Goal: Information Seeking & Learning: Learn about a topic

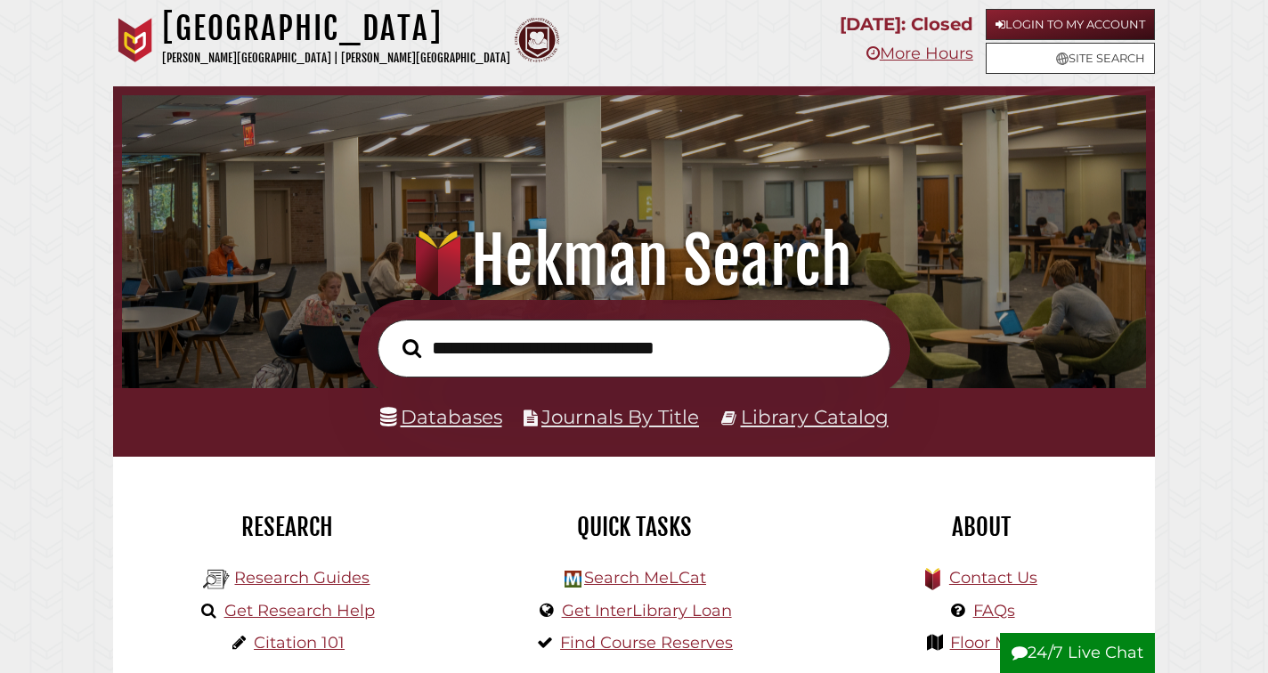
scroll to position [338, 1015]
click at [452, 412] on link "Databases" at bounding box center [441, 416] width 122 height 23
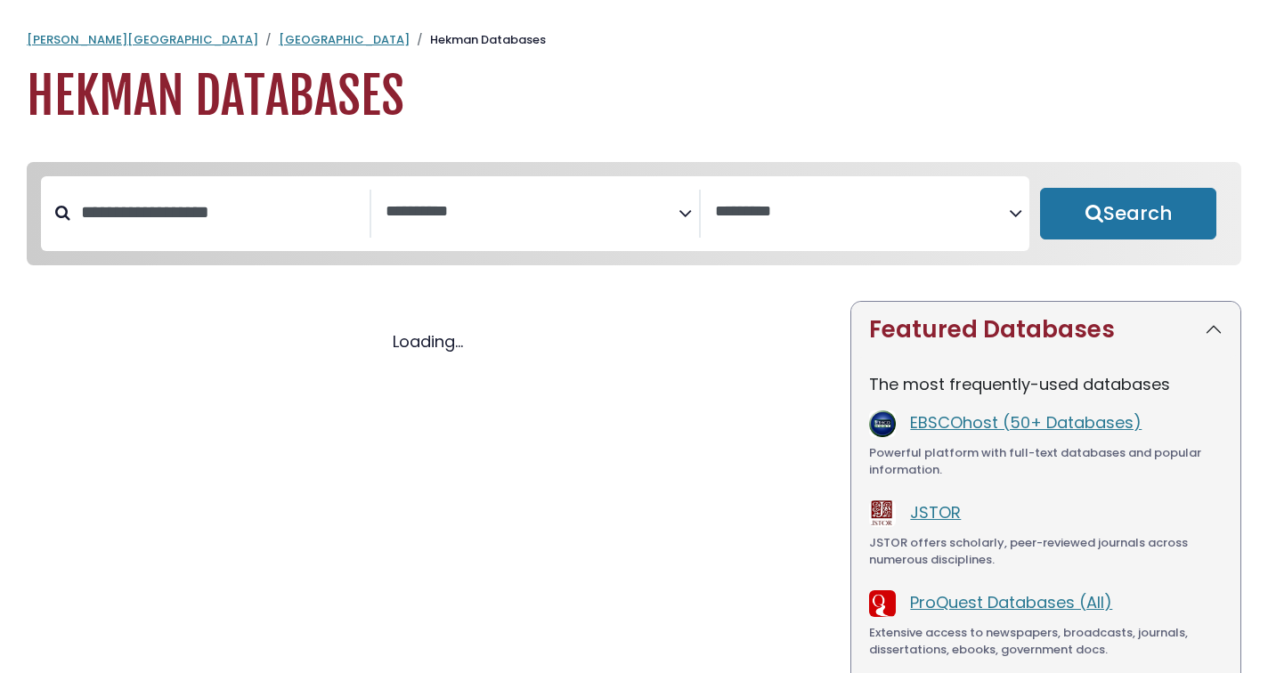
select select "Database Subject Filter"
select select "Database Vendors Filter"
select select "Database Subject Filter"
select select "Database Vendors Filter"
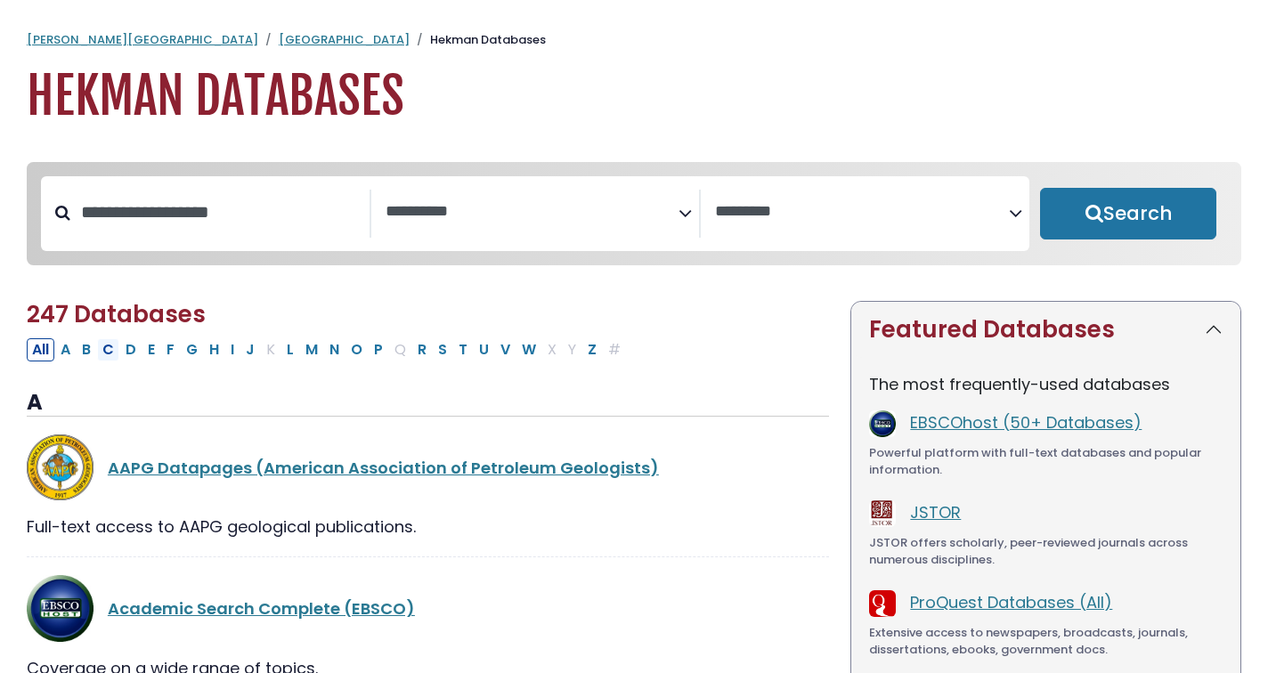
click at [115, 349] on button "C" at bounding box center [108, 349] width 22 height 23
select select "Database Subject Filter"
select select "Database Vendors Filter"
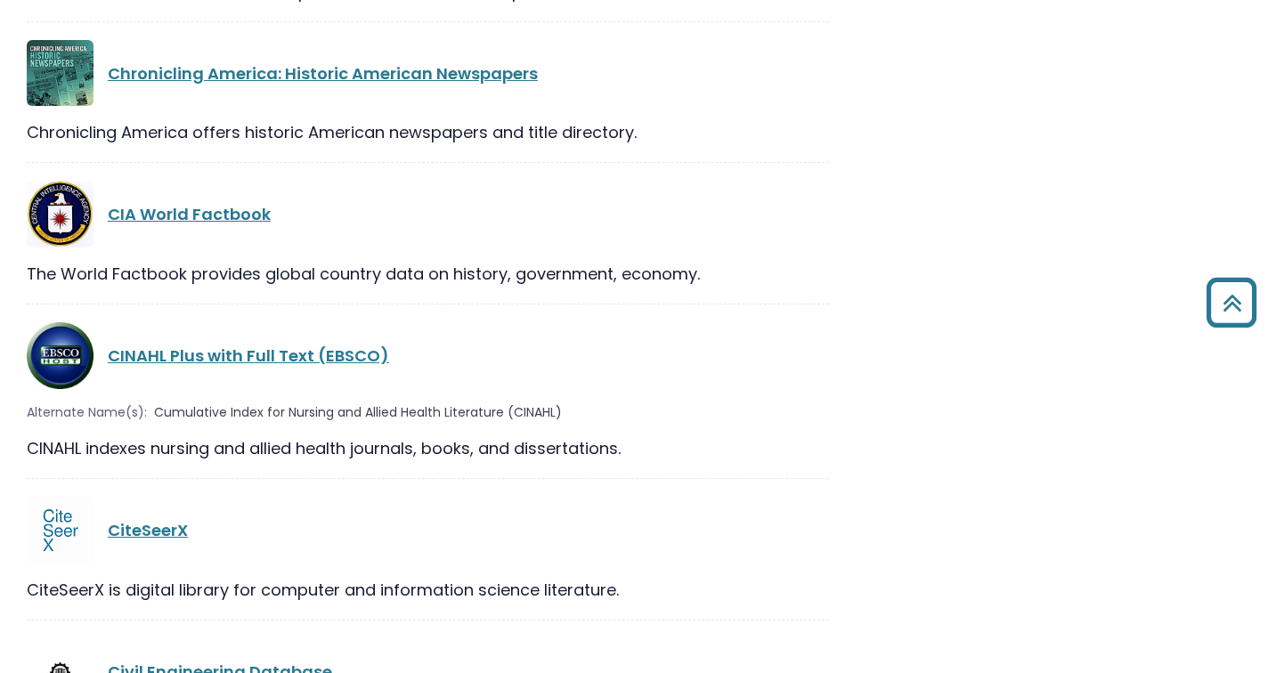
scroll to position [2744, 0]
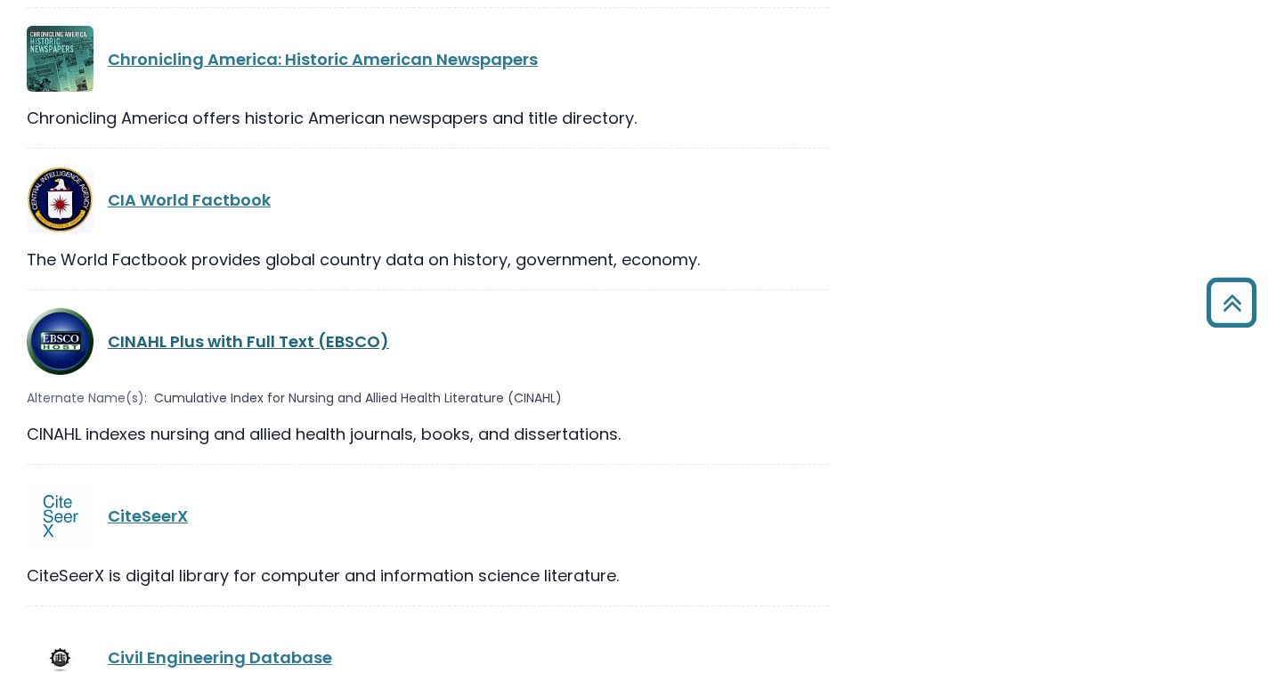
click at [171, 330] on link "CINAHL Plus with Full Text (EBSCO)" at bounding box center [248, 341] width 281 height 22
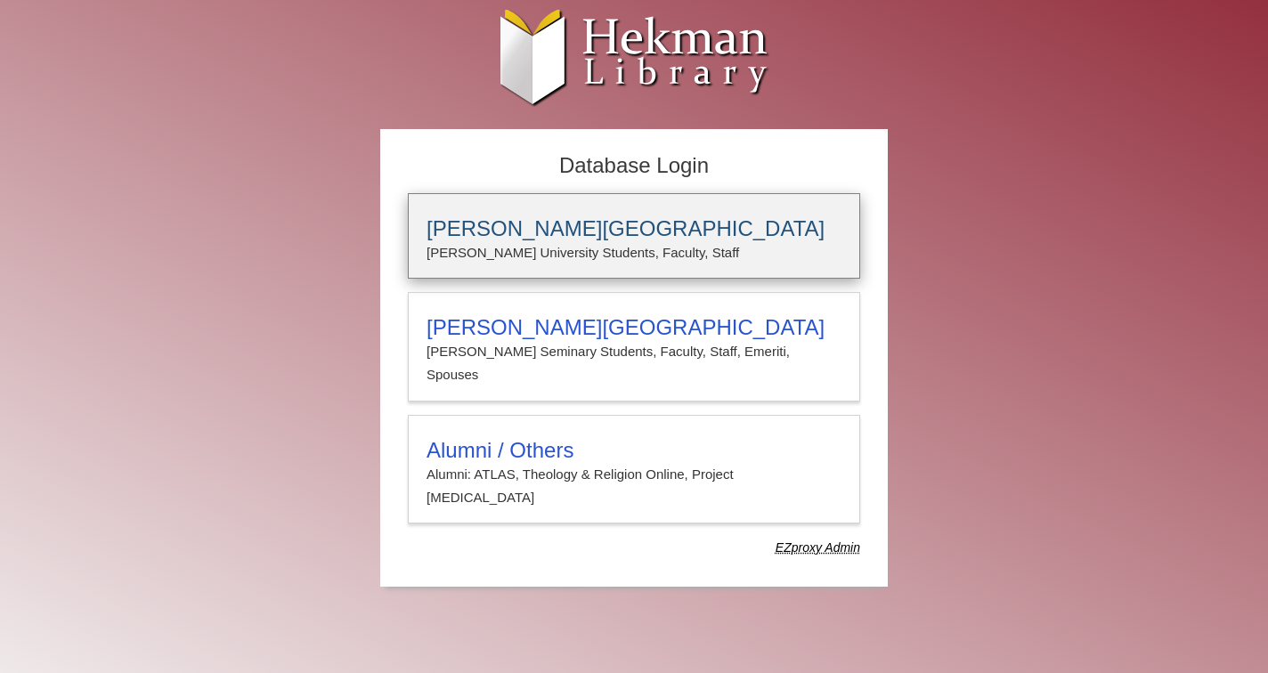
click at [532, 251] on p "Calvin University Students, Faculty, Staff" at bounding box center [634, 252] width 415 height 23
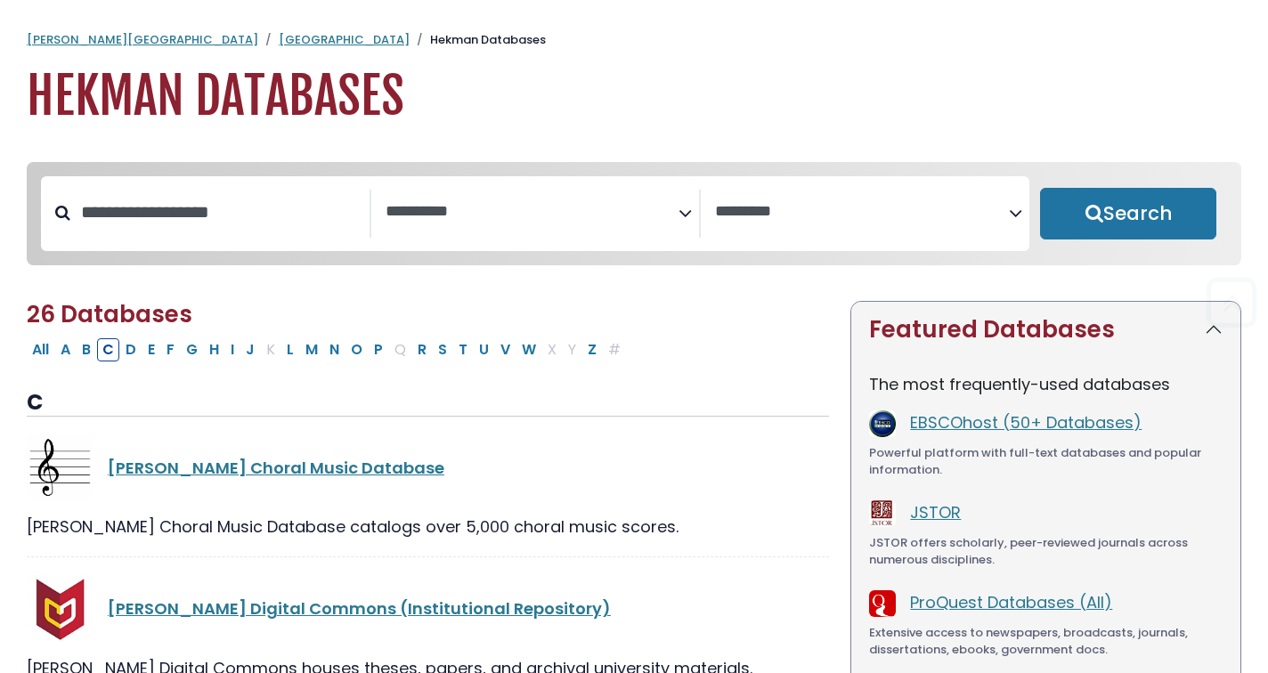
select select "Database Subject Filter"
select select "Database Vendors Filter"
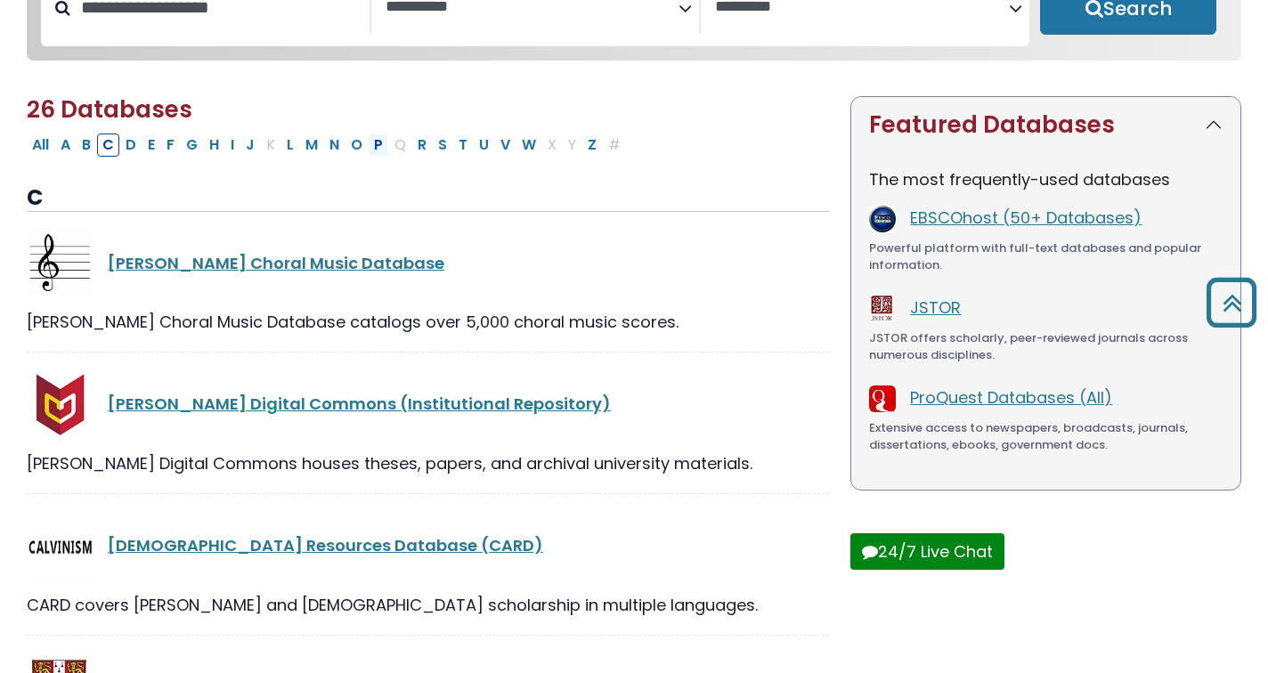
click at [370, 150] on button "P" at bounding box center [379, 145] width 20 height 23
select select "Database Subject Filter"
select select "Database Vendors Filter"
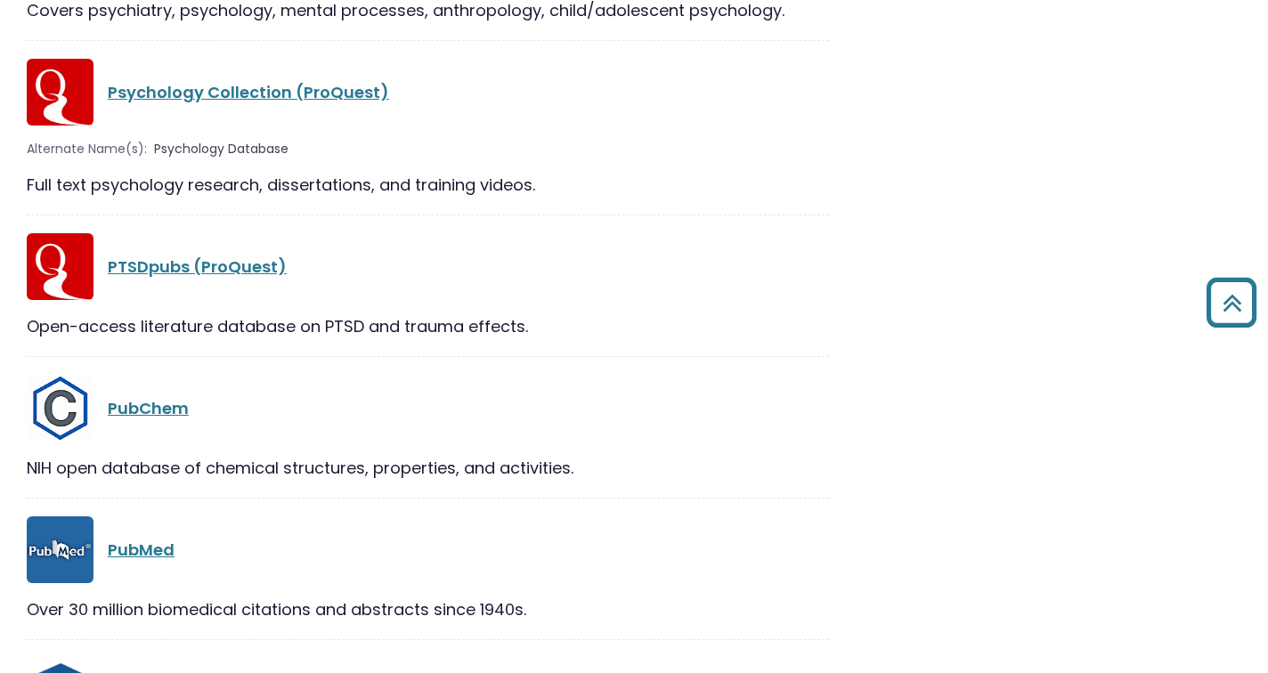
scroll to position [3023, 0]
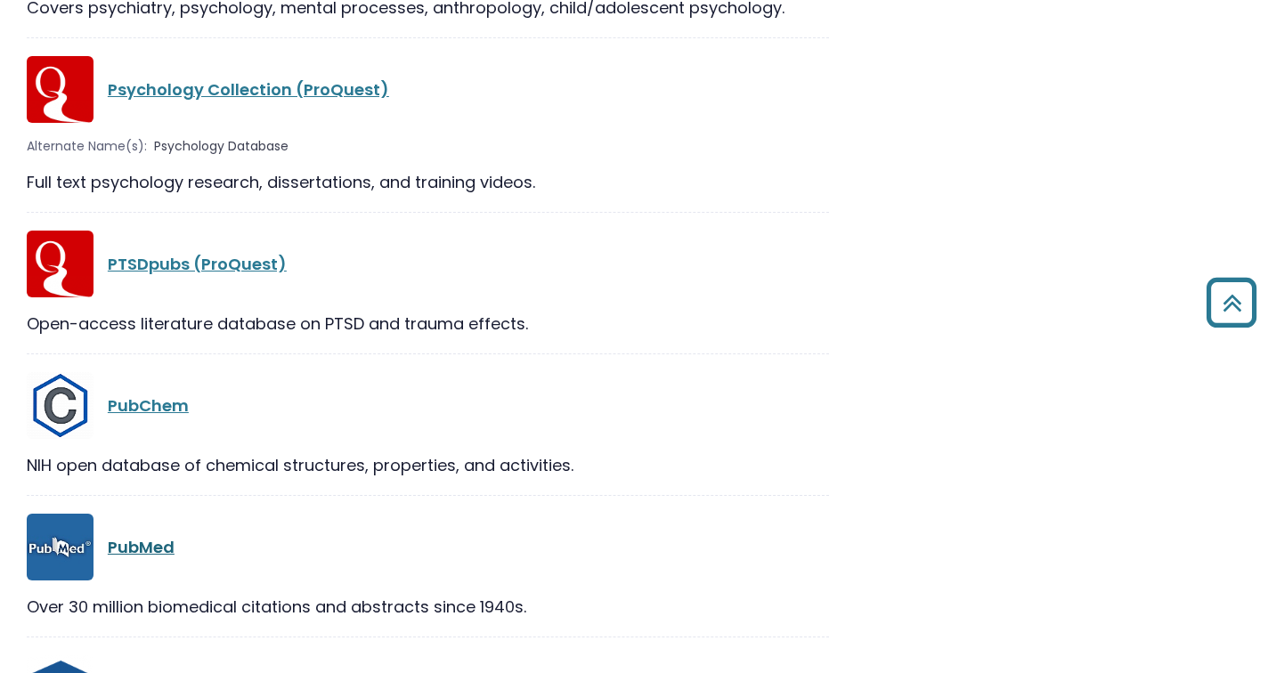
click at [147, 555] on link "PubMed" at bounding box center [141, 547] width 67 height 22
